Goal: Task Accomplishment & Management: Use online tool/utility

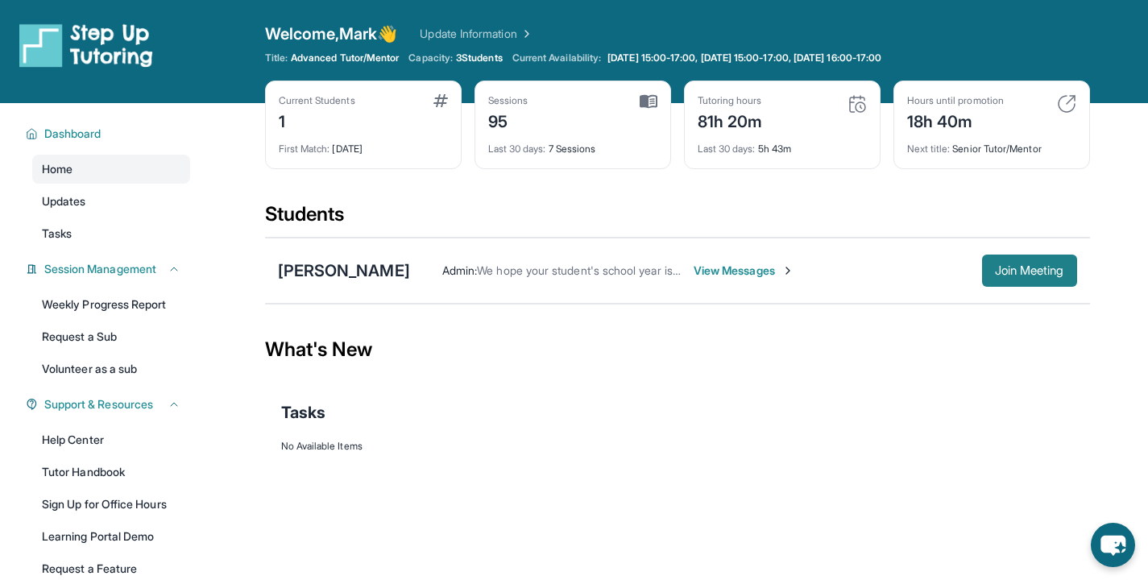
click at [1007, 273] on span "Join Meeting" at bounding box center [1029, 271] width 69 height 10
